Goal: Information Seeking & Learning: Learn about a topic

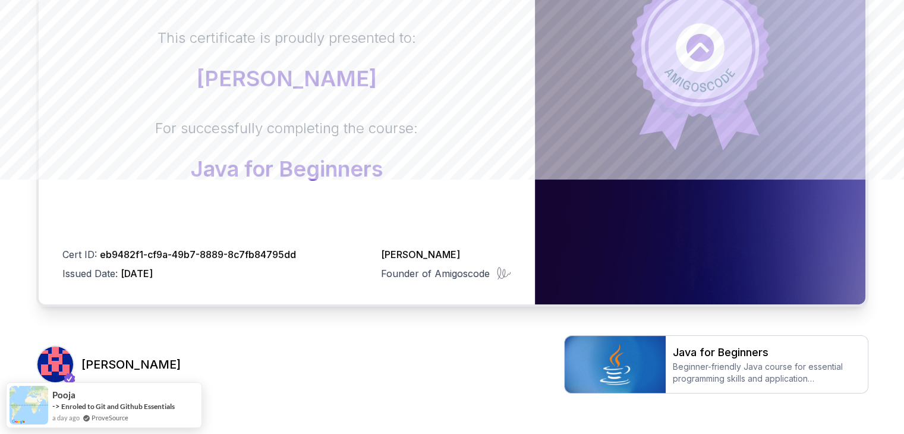
scroll to position [318, 0]
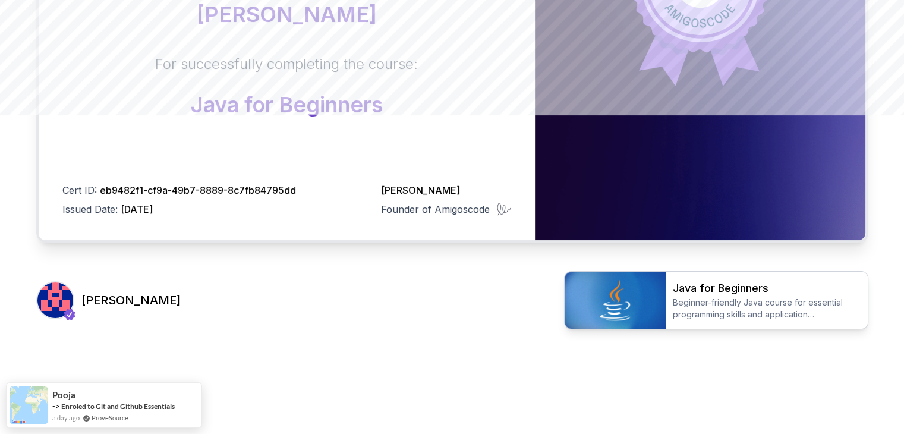
click at [686, 290] on h2 "Java for Beginners" at bounding box center [766, 288] width 188 height 17
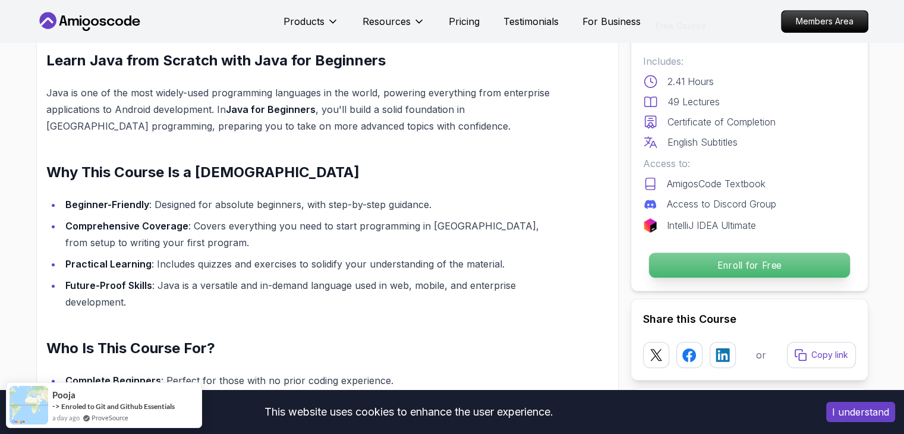
click at [769, 273] on p "Enroll for Free" at bounding box center [748, 264] width 201 height 25
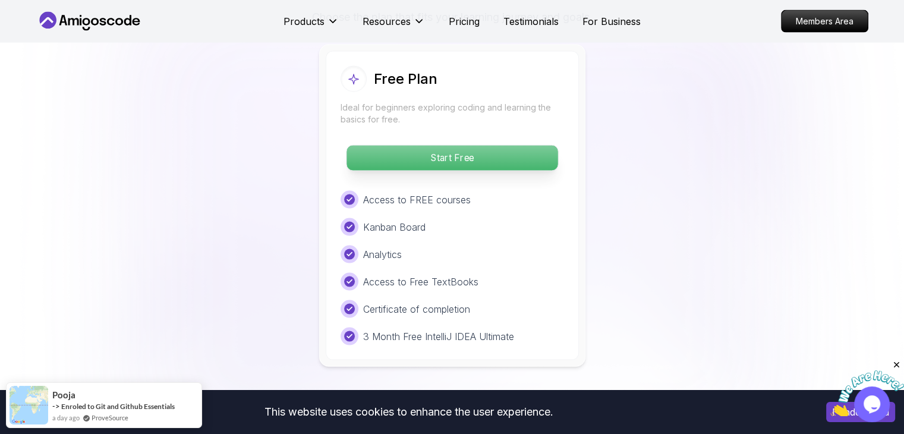
click at [425, 146] on p "Start Free" at bounding box center [451, 158] width 211 height 25
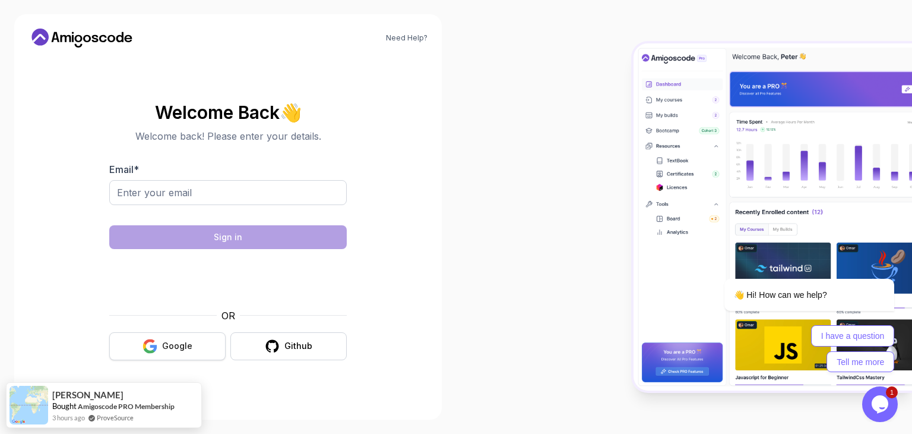
click at [195, 346] on button "Google" at bounding box center [167, 346] width 116 height 28
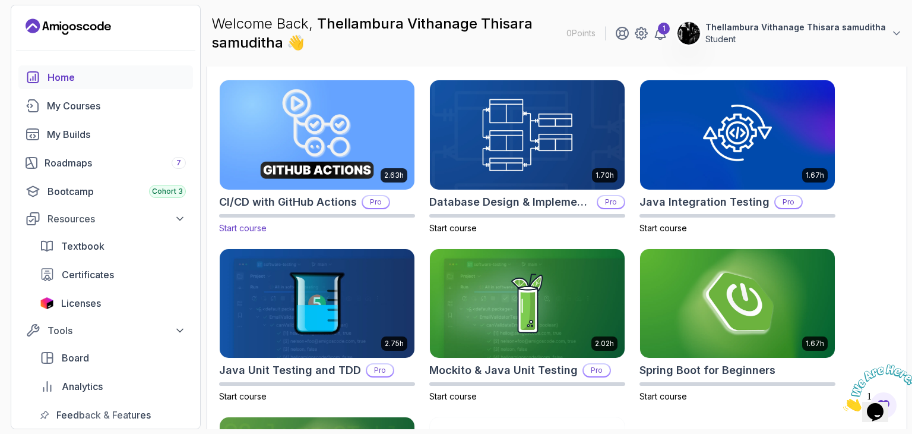
scroll to position [510, 0]
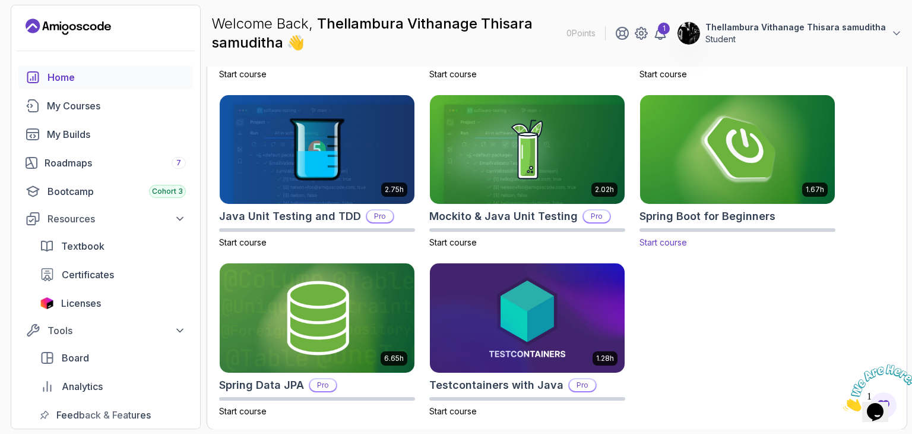
click at [646, 204] on div "1.67h Spring Boot for Beginners Start course" at bounding box center [738, 171] width 196 height 154
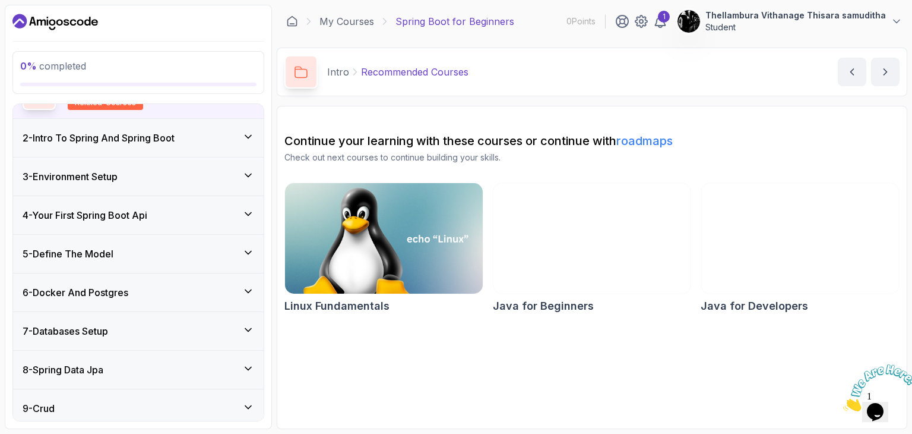
scroll to position [59, 0]
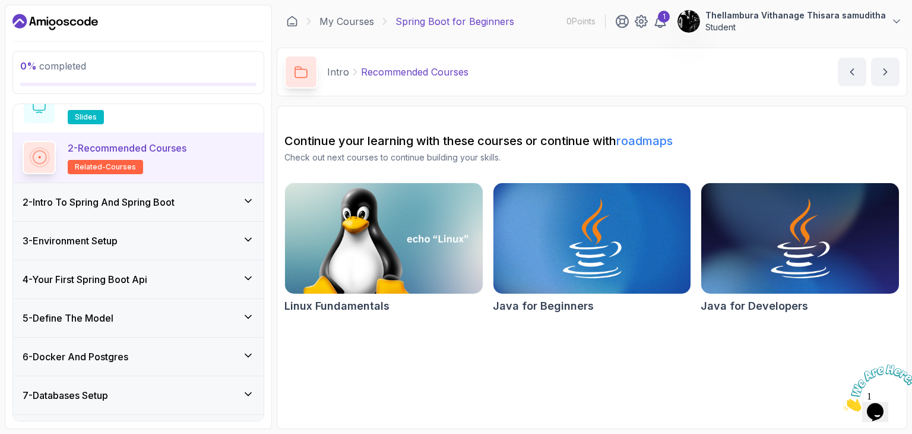
click at [213, 197] on div "2 - Intro To Spring And Spring Boot" at bounding box center [139, 202] width 232 height 14
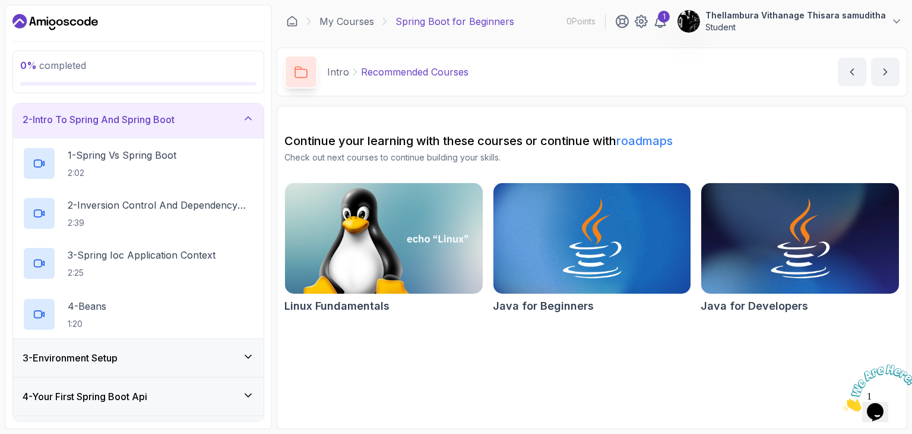
scroll to position [101, 0]
